Goal: Information Seeking & Learning: Check status

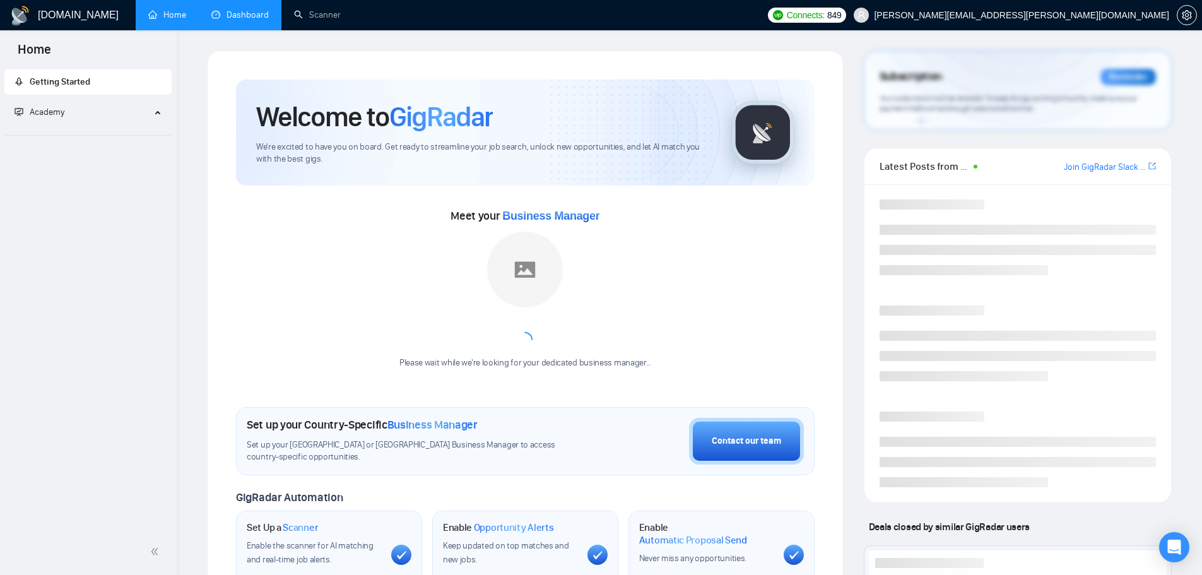
click at [244, 9] on link "Dashboard" at bounding box center [239, 14] width 57 height 11
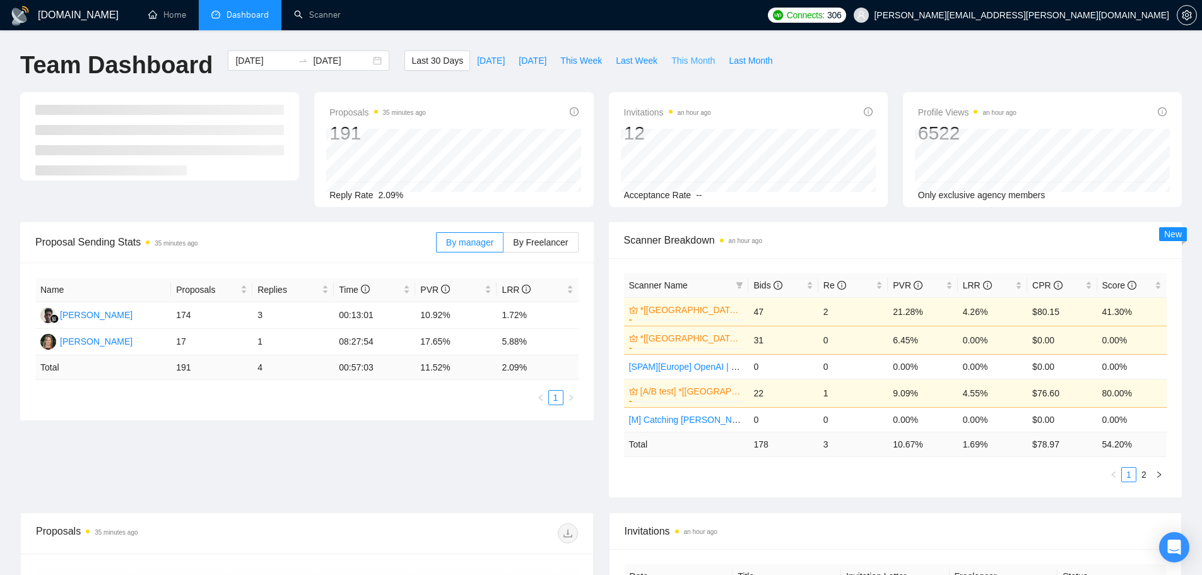
click at [681, 57] on span "This Month" at bounding box center [693, 61] width 44 height 14
type input "[DATE]"
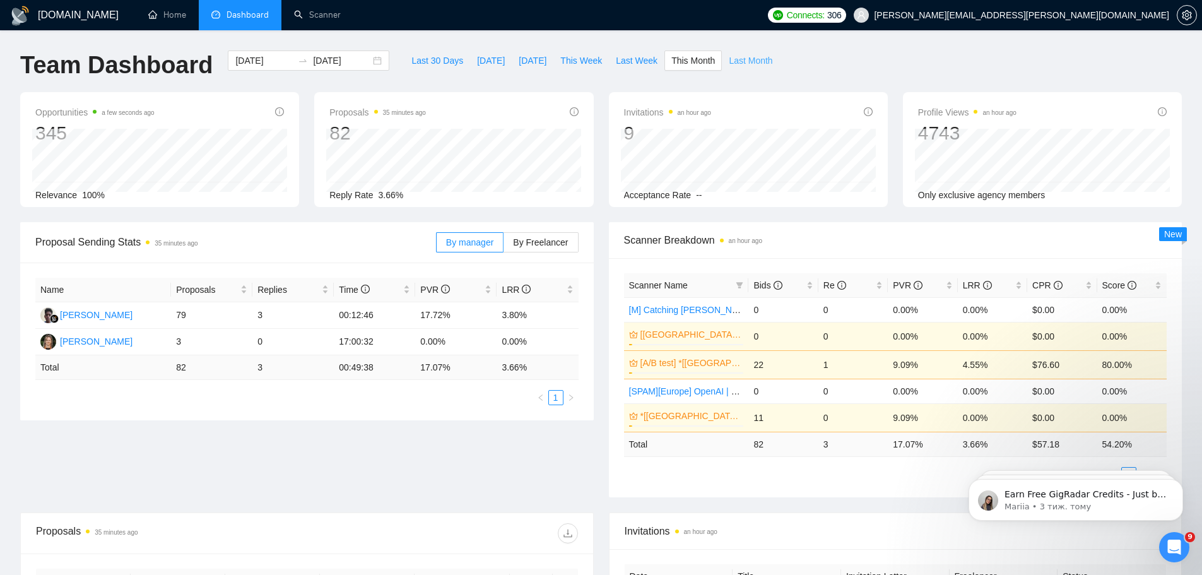
click at [740, 68] on button "Last Month" at bounding box center [750, 60] width 57 height 20
type input "[DATE]"
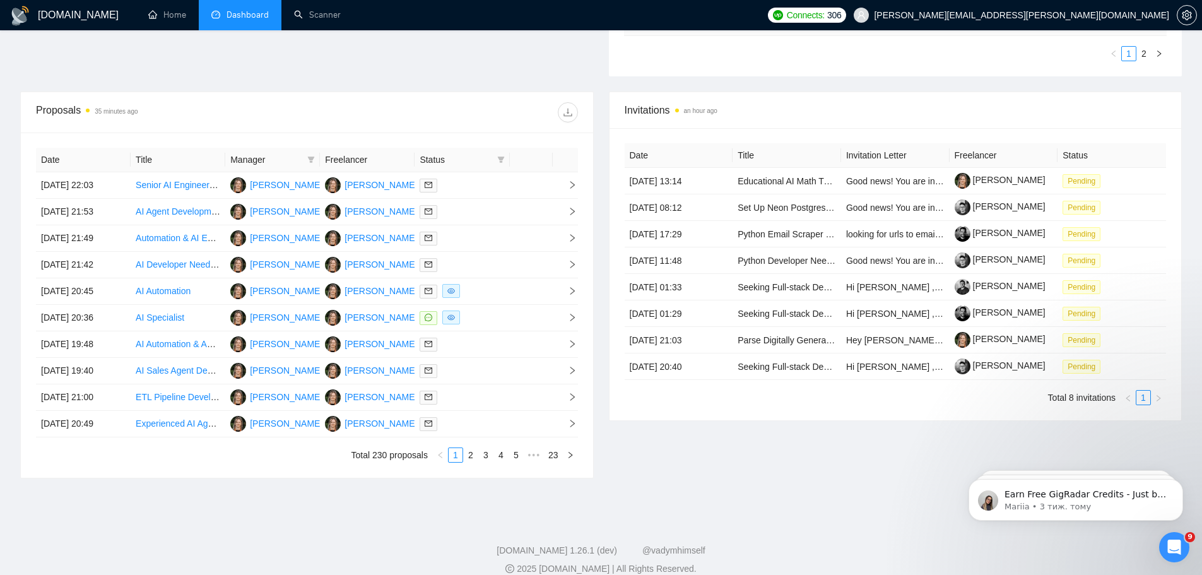
scroll to position [105, 0]
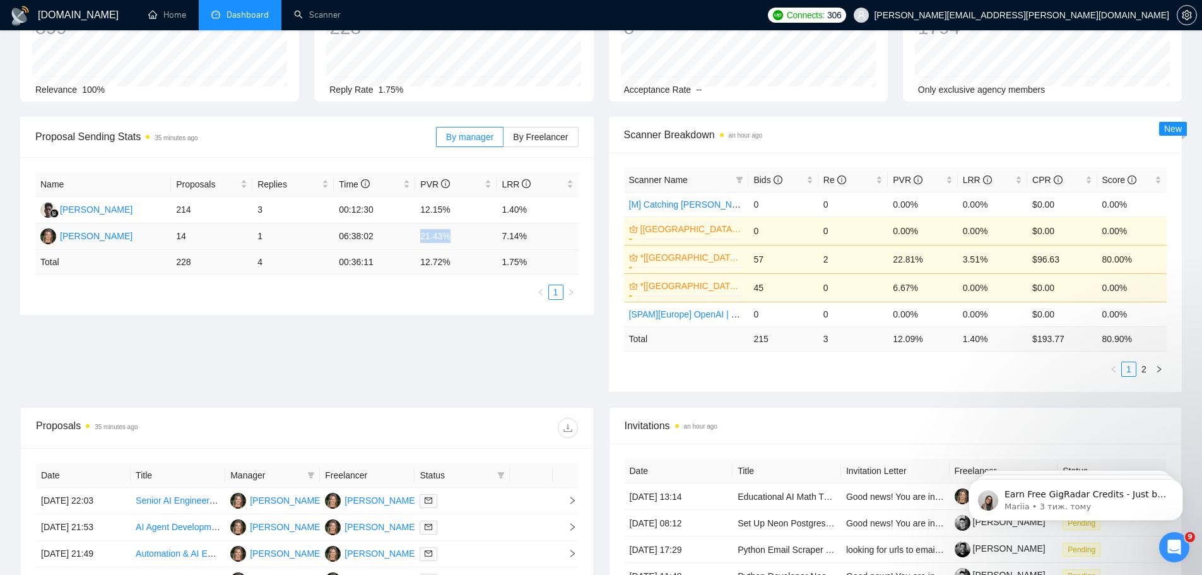
drag, startPoint x: 454, startPoint y: 235, endPoint x: 416, endPoint y: 234, distance: 38.5
click at [416, 234] on td "21.43%" at bounding box center [455, 236] width 81 height 27
click at [435, 299] on ul "1" at bounding box center [306, 292] width 543 height 15
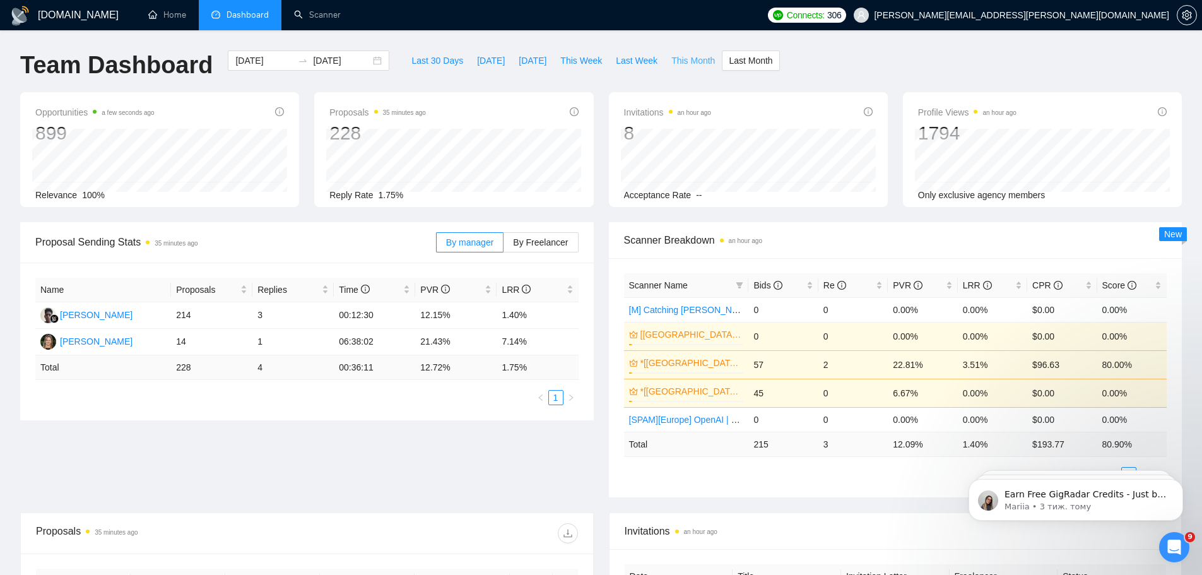
click at [681, 57] on span "This Month" at bounding box center [693, 61] width 44 height 14
type input "[DATE]"
